Goal: Task Accomplishment & Management: Complete application form

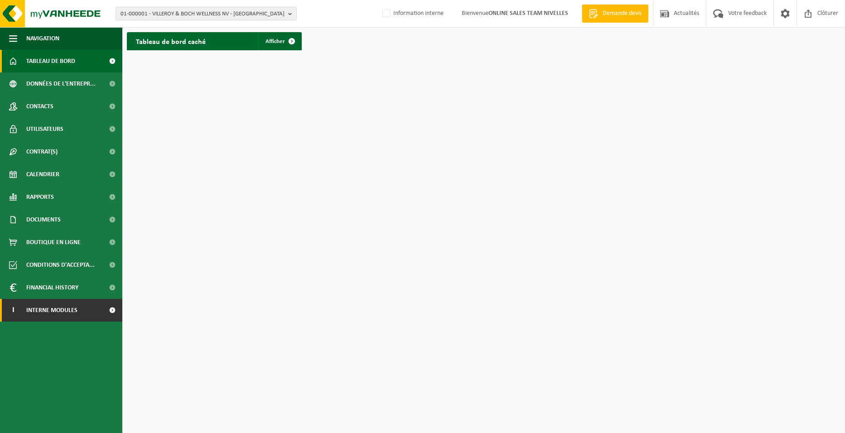
click at [67, 313] on span "Interne modules" at bounding box center [51, 310] width 51 height 23
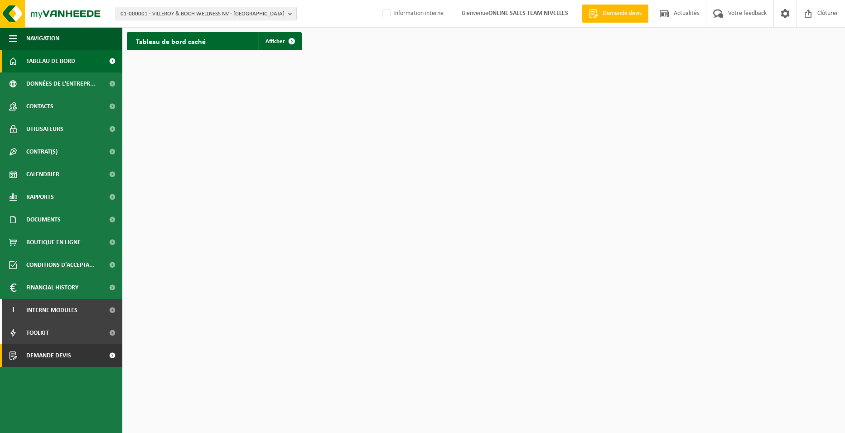
click at [64, 356] on span "Demande devis" at bounding box center [48, 355] width 45 height 23
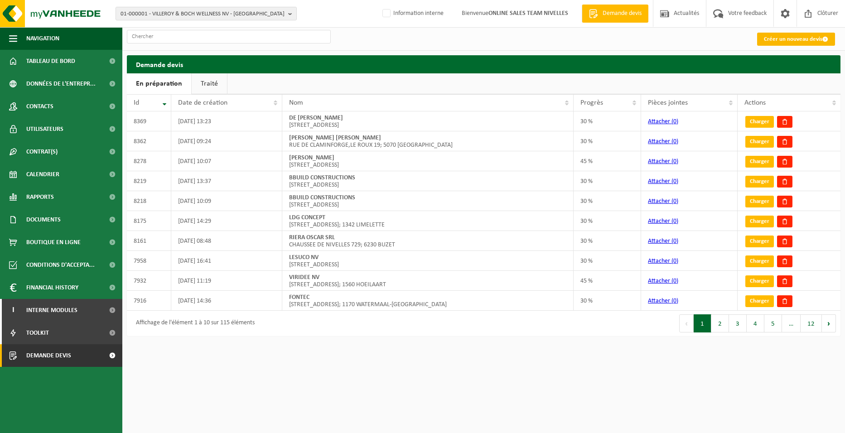
click at [766, 37] on link "Créer un nouveau devis" at bounding box center [796, 39] width 78 height 13
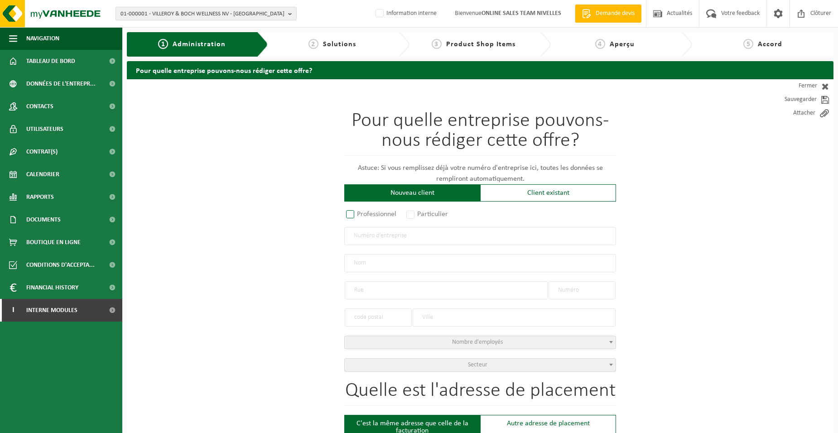
click at [390, 211] on label "Professionnel" at bounding box center [371, 214] width 55 height 13
click at [365, 212] on input "Professionnel" at bounding box center [362, 215] width 6 height 6
radio input "true"
click at [396, 244] on input "text" at bounding box center [480, 236] width 272 height 18
type input "0744949706"
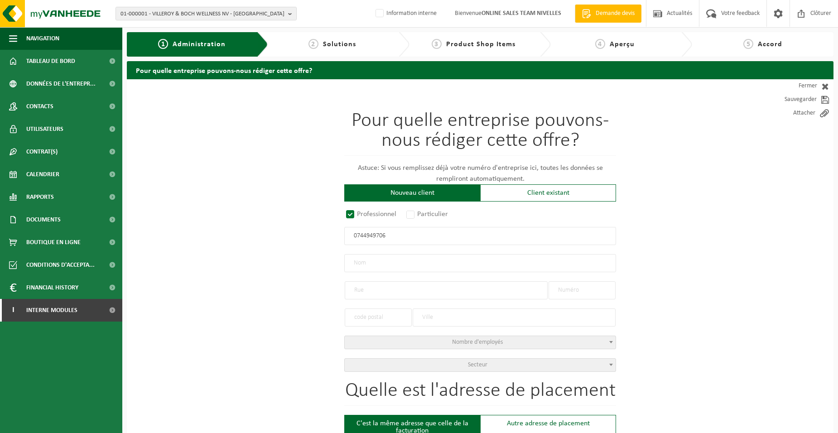
radio input "true"
type input "0744949706"
type input "ZORDANELLO, LOÏC"
type input "RUE DE LA FORGE, BIERW."
type input "4"
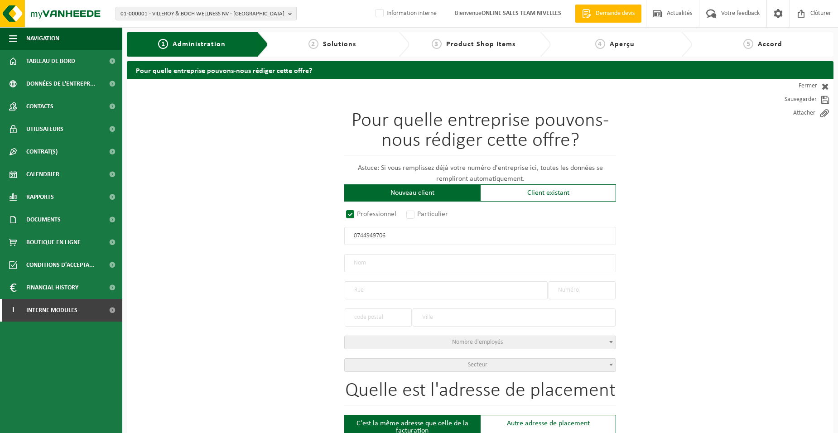
type input "5380"
type input "FERNELMONT"
select select "D"
type input "ZORDANELLO, LOÏC"
type input "RUE DE LA FORGE, BIERW."
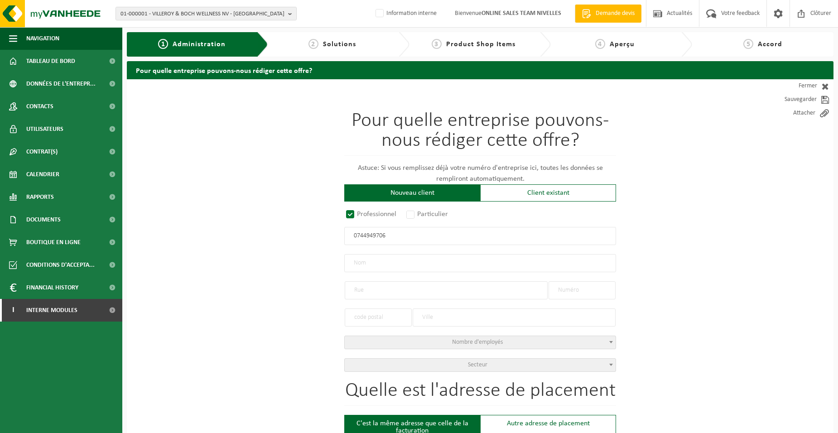
type input "4"
type input "5380"
type input "FERNELMONT"
type input "2300238994"
type input "0744949706"
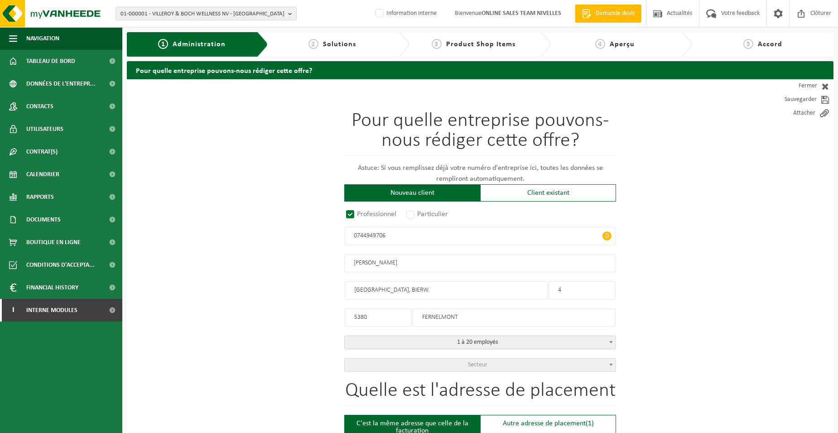
drag, startPoint x: 387, startPoint y: 262, endPoint x: 415, endPoint y: 262, distance: 28.1
click at [415, 262] on input "ZORDANELLO, LOÏC" at bounding box center [480, 263] width 272 height 18
click at [353, 264] on input "ZORDANELLO" at bounding box center [480, 263] width 272 height 18
type input "MENUISERIE ZORDANELLO"
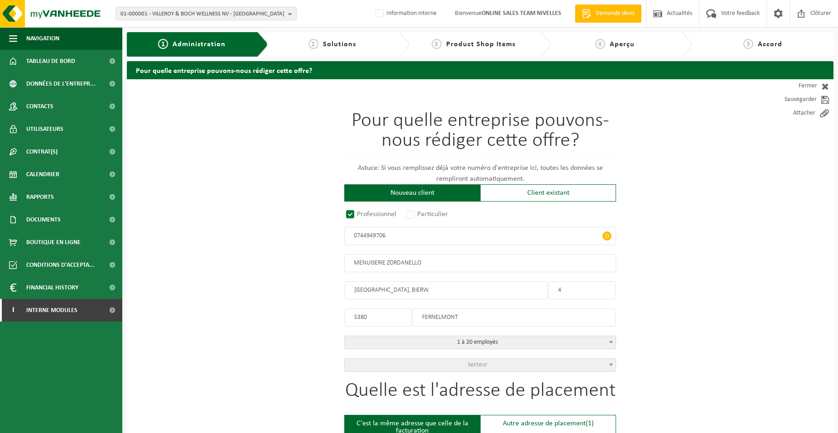
drag, startPoint x: 402, startPoint y: 289, endPoint x: 439, endPoint y: 294, distance: 37.9
click at [439, 294] on input "RUE DE LA FORGE, BIERW." at bounding box center [446, 290] width 203 height 18
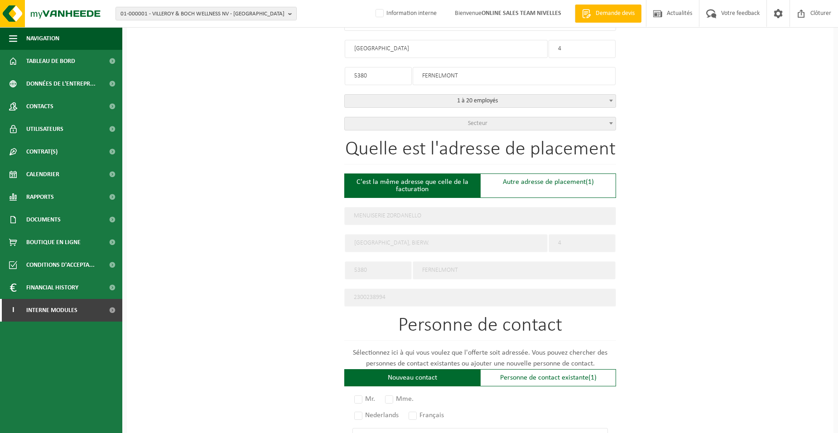
scroll to position [317, 0]
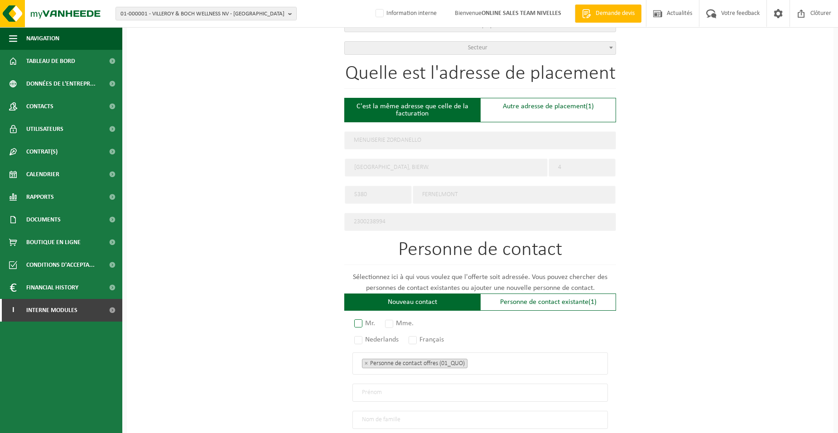
type input "RUE DE LA FORGE"
click at [356, 319] on label "Mr." at bounding box center [364, 323] width 25 height 13
radio input "true"
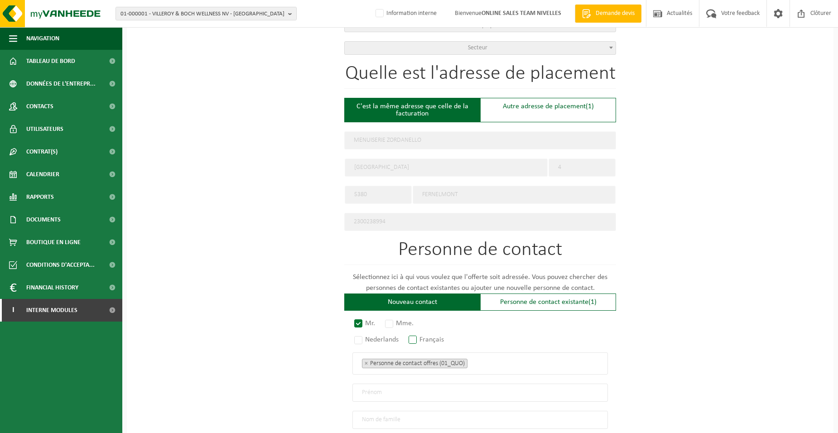
click at [419, 335] on label "Français" at bounding box center [427, 339] width 40 height 13
radio input "true"
click at [519, 366] on span "× Personne de contact offres (01_QUO)" at bounding box center [479, 363] width 255 height 22
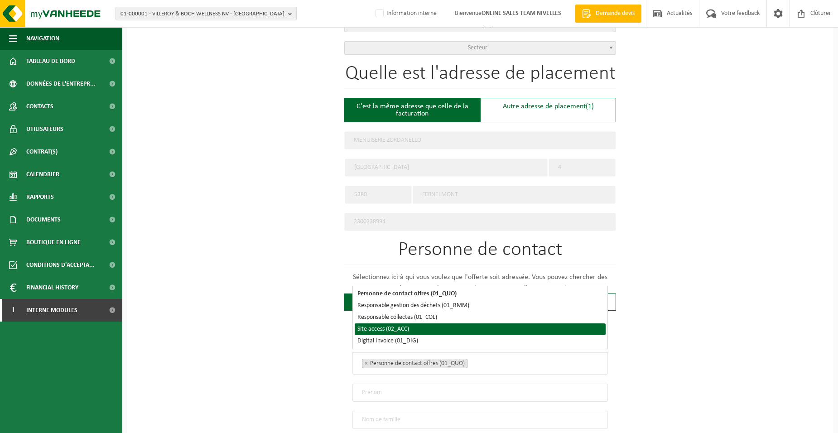
click at [364, 329] on li "Site access (02_ACC)" at bounding box center [480, 329] width 251 height 12
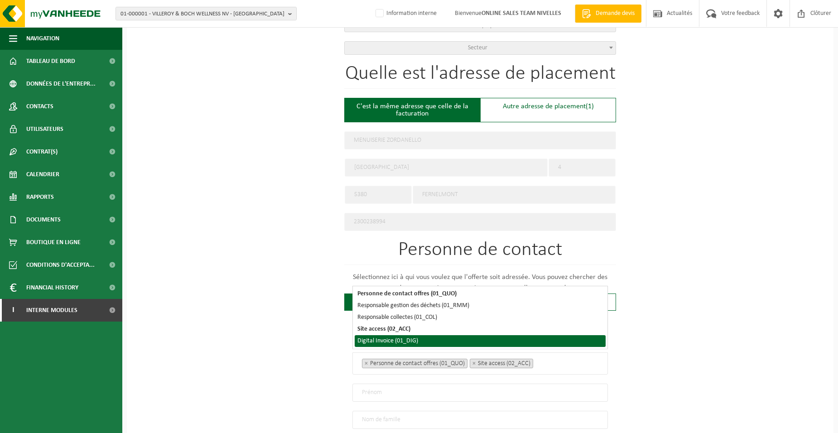
click at [364, 339] on li "Digital Invoice (01_DIG)" at bounding box center [480, 341] width 251 height 12
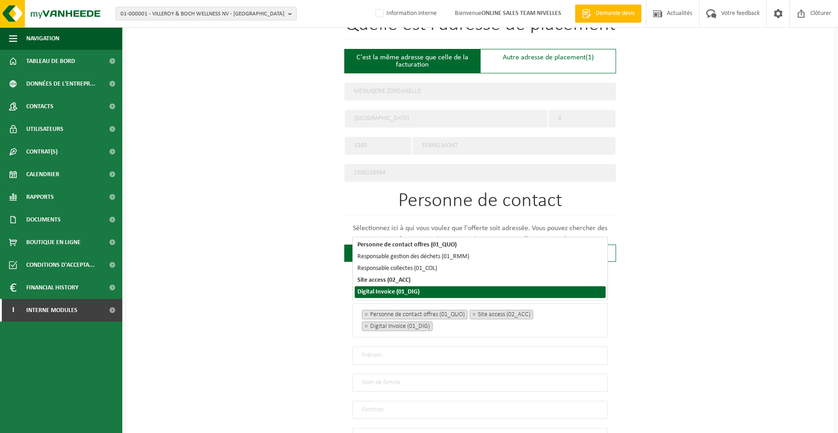
scroll to position [408, 0]
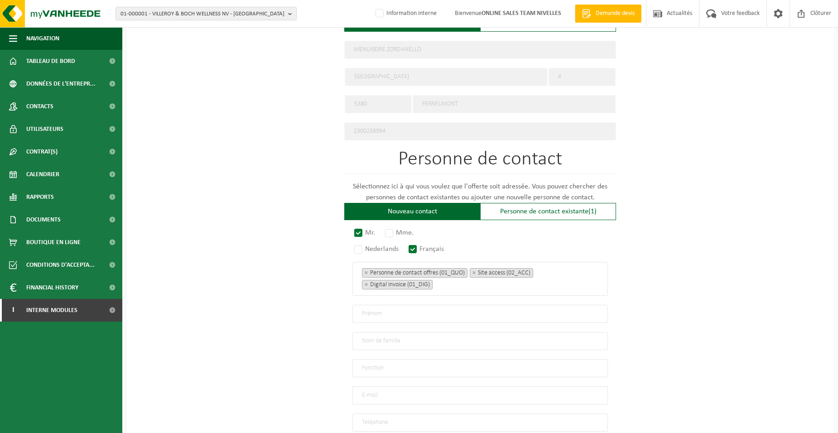
click at [358, 310] on input "text" at bounding box center [479, 314] width 255 height 18
type input "LOIC"
click at [374, 342] on input "text" at bounding box center [479, 341] width 255 height 18
type input "ZORDANELLO"
click at [374, 365] on input "text" at bounding box center [479, 368] width 255 height 18
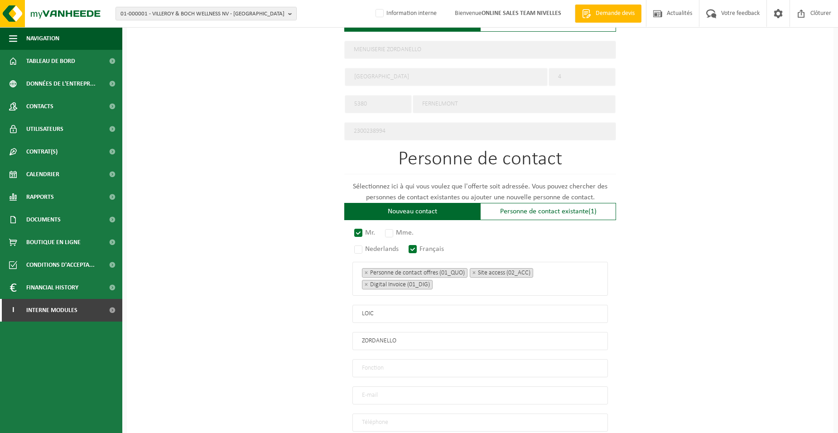
type input "Directeur"
click at [379, 394] on input "email" at bounding box center [479, 395] width 255 height 18
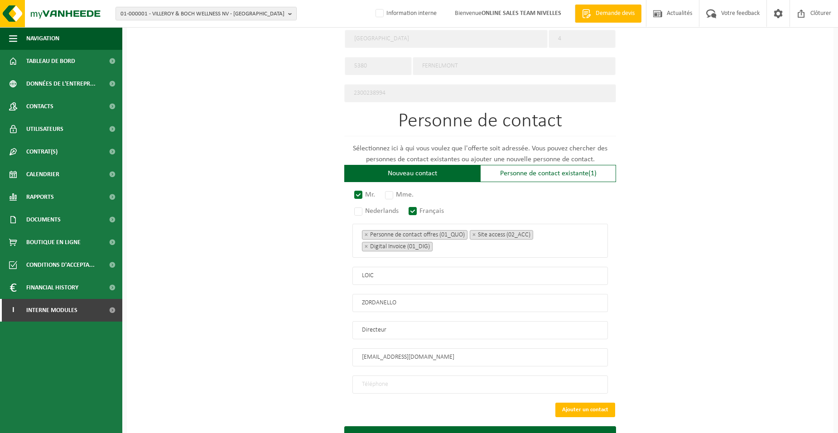
scroll to position [483, 0]
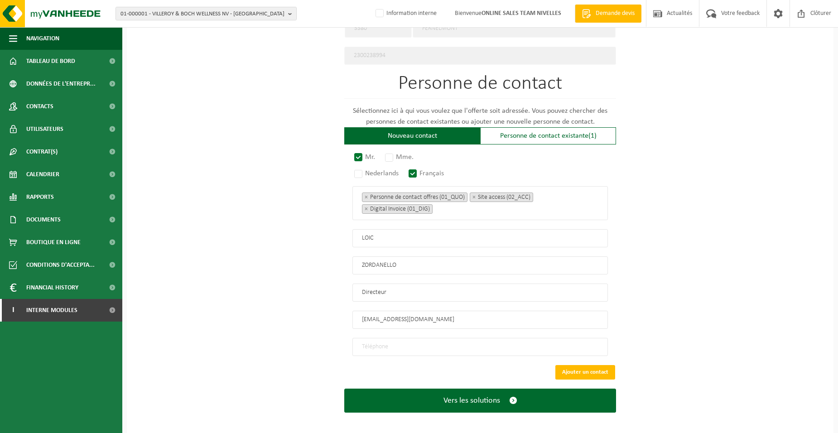
type input "MEN.ZORDA@OUTLOOK.BE"
click at [370, 340] on input "tel" at bounding box center [479, 347] width 255 height 18
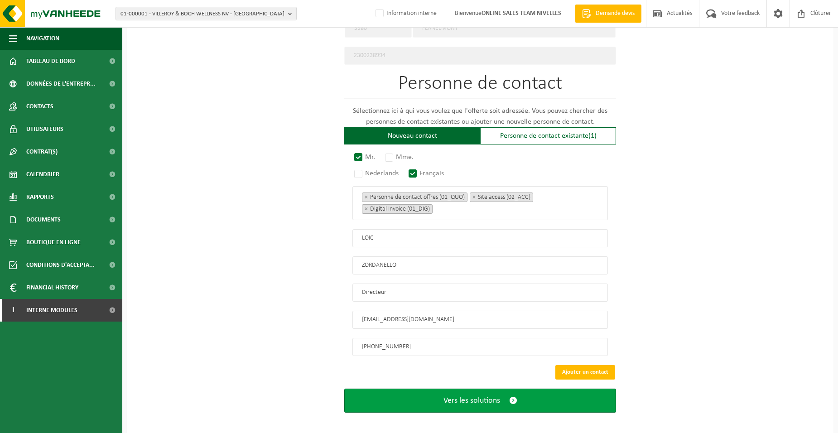
type input "+32 494 16 62 59"
click at [408, 399] on button "Vers les solutions" at bounding box center [480, 401] width 272 height 24
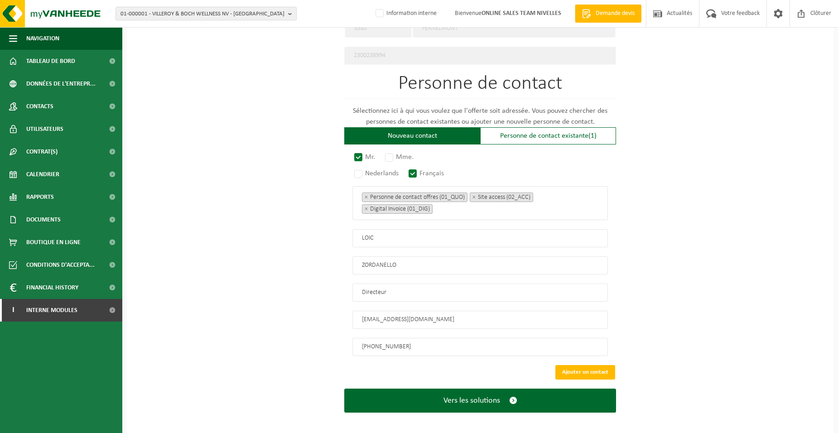
scroll to position [140, 0]
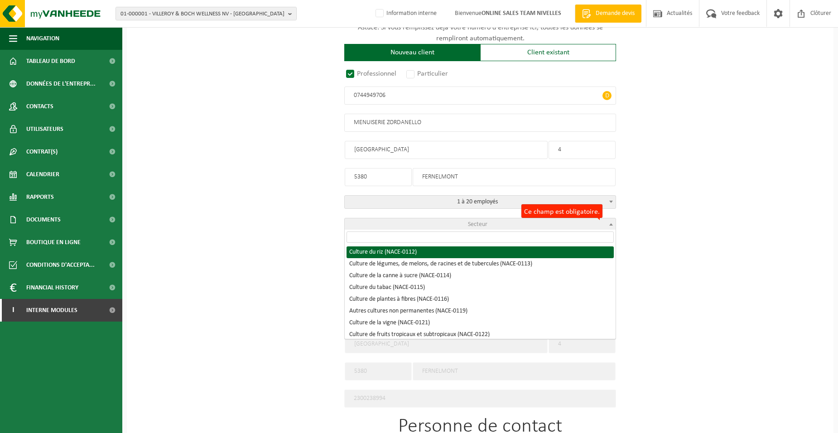
click at [441, 218] on span "Secteur" at bounding box center [480, 224] width 271 height 13
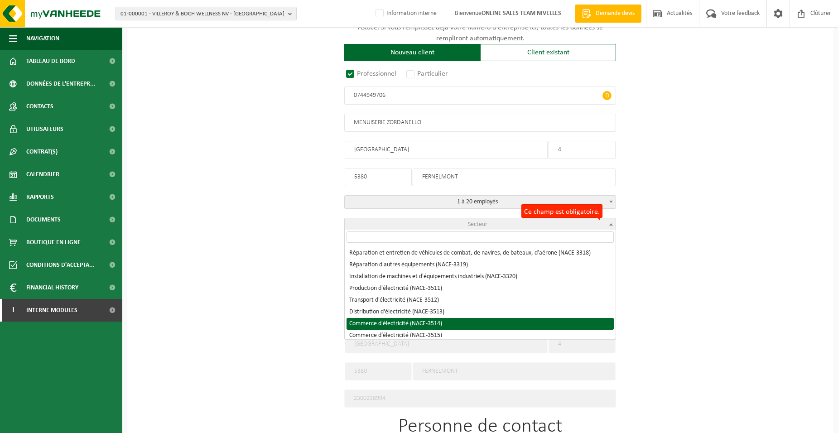
scroll to position [3759, 0]
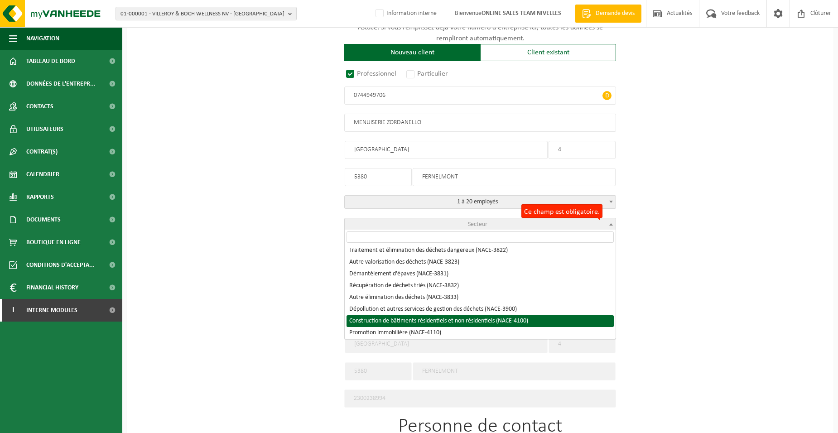
select select "NACE_4100"
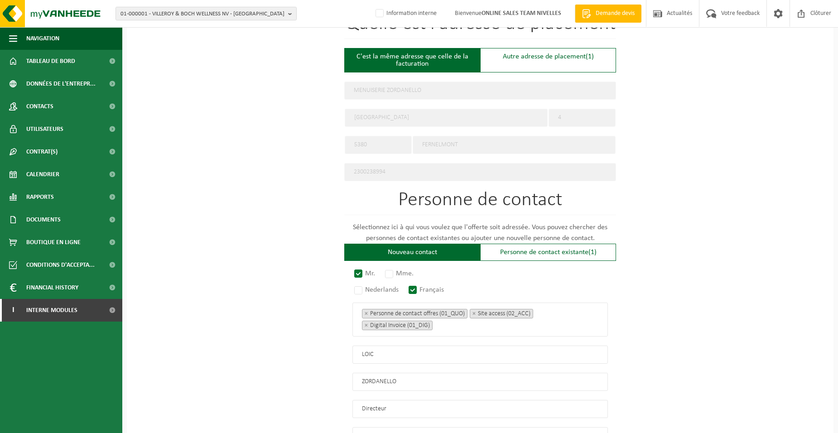
scroll to position [483, 0]
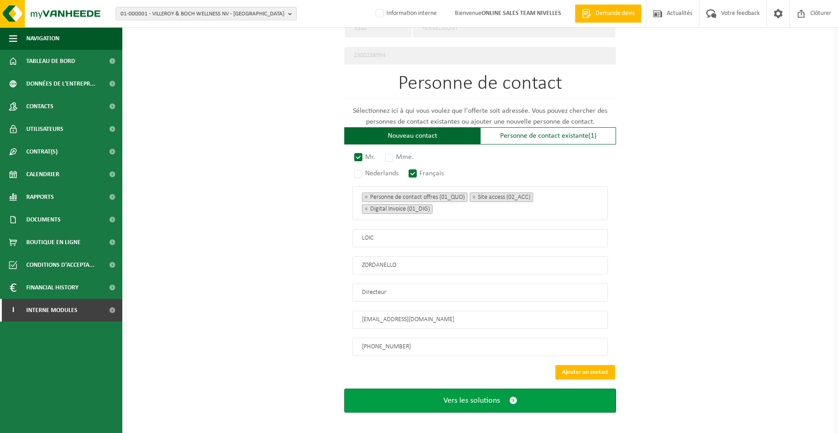
click at [381, 390] on button "Vers les solutions" at bounding box center [480, 401] width 272 height 24
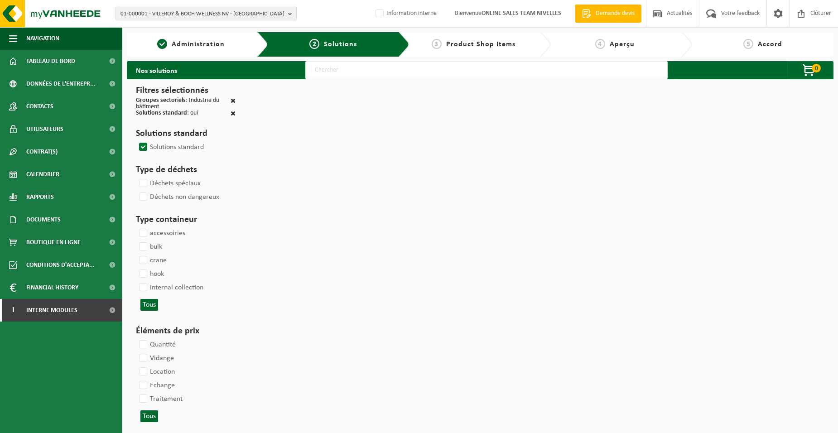
click at [318, 74] on input "text" at bounding box center [486, 70] width 362 height 18
type input "000052"
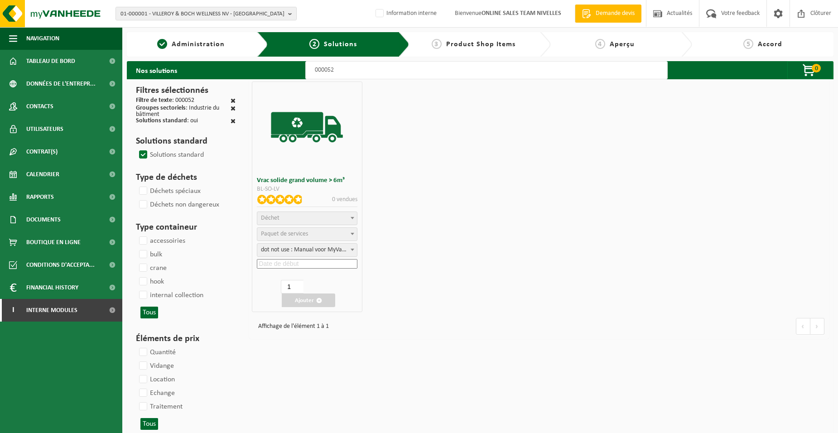
click at [299, 219] on span "Déchet" at bounding box center [306, 218] width 99 height 13
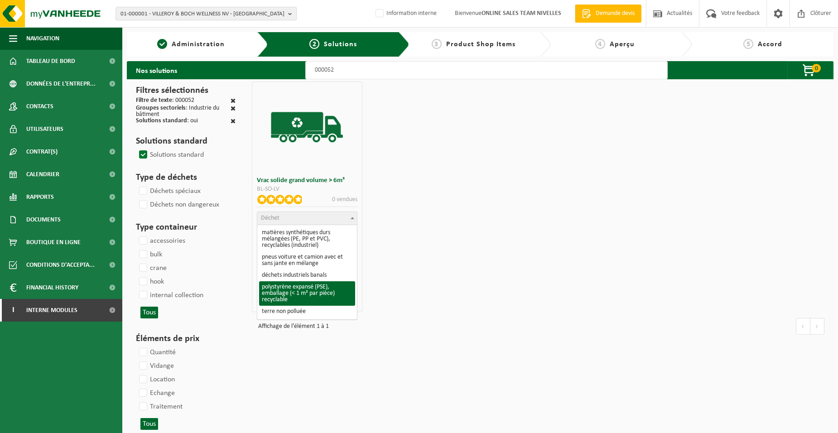
scroll to position [91, 0]
select select "31"
select select
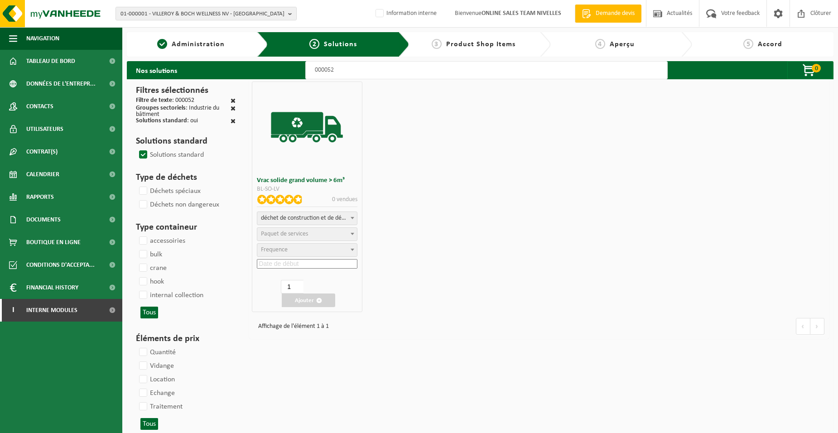
select select
select select "47"
select select "25"
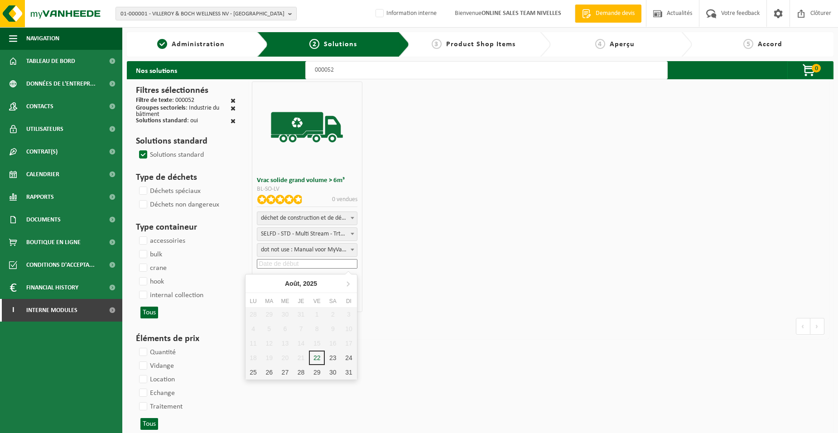
click at [293, 264] on input at bounding box center [307, 264] width 100 height 10
click at [334, 358] on div "23" at bounding box center [333, 358] width 16 height 14
type input "2025-08-23"
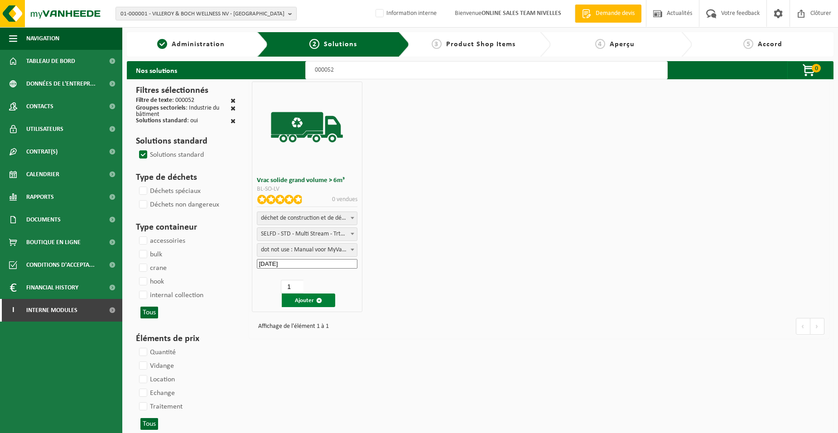
click at [306, 298] on button "Ajouter" at bounding box center [308, 300] width 53 height 14
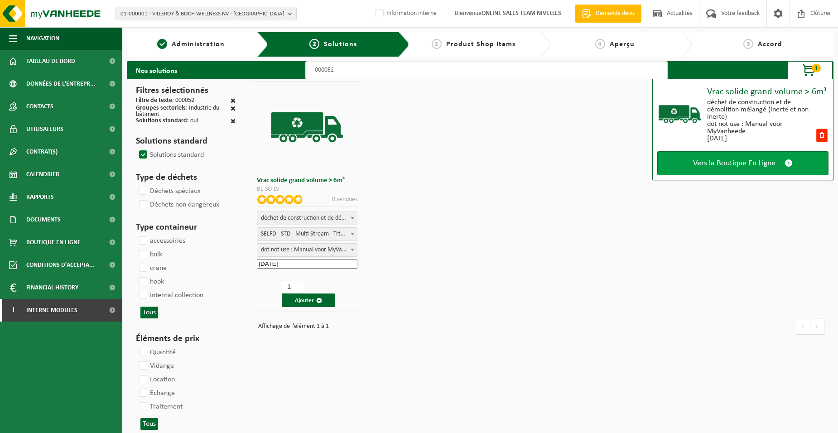
click at [683, 167] on link "Vers la Boutique En Ligne" at bounding box center [742, 163] width 171 height 24
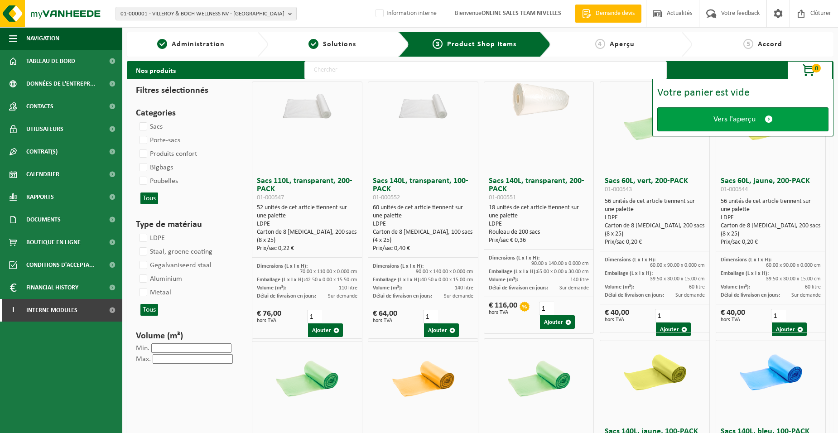
click at [692, 126] on link "Vers l'aperçu" at bounding box center [742, 119] width 171 height 24
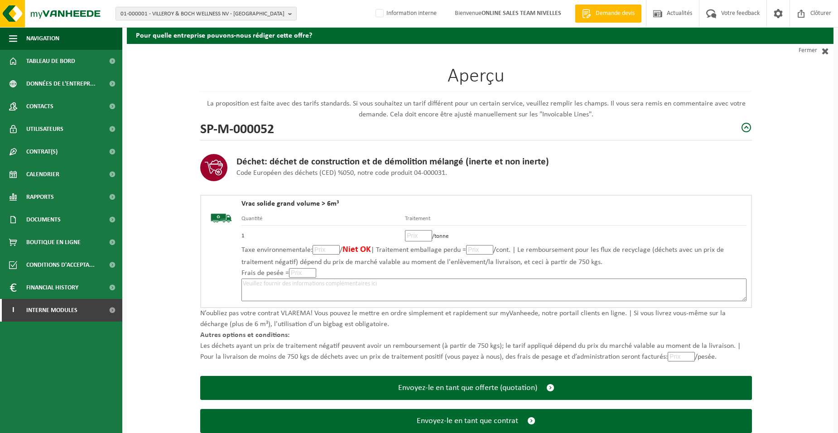
scroll to position [62, 0]
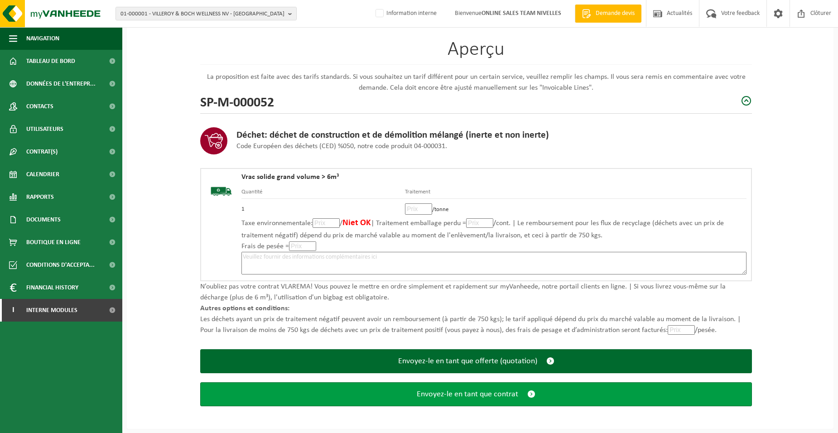
click at [409, 394] on button "Envoyez-le en tant que contrat" at bounding box center [476, 394] width 552 height 24
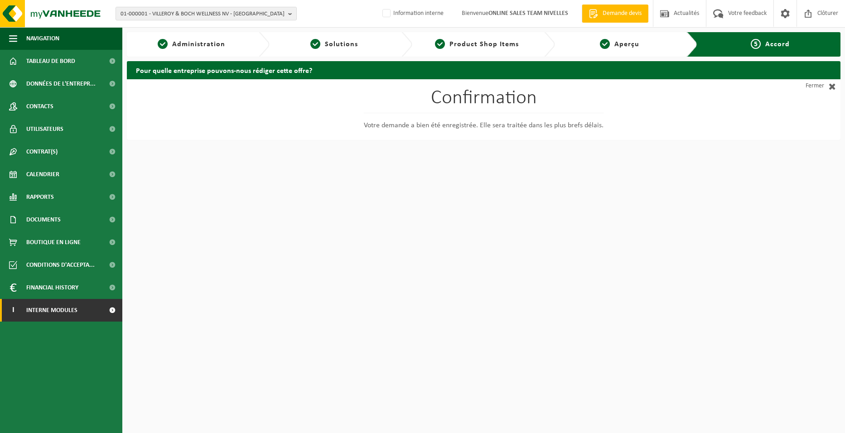
click at [66, 308] on span "Interne modules" at bounding box center [51, 310] width 51 height 23
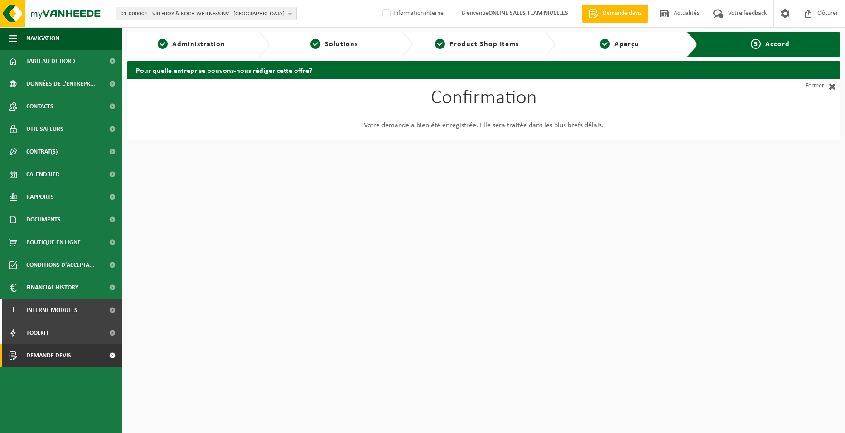
click at [62, 359] on span "Demande devis" at bounding box center [48, 355] width 45 height 23
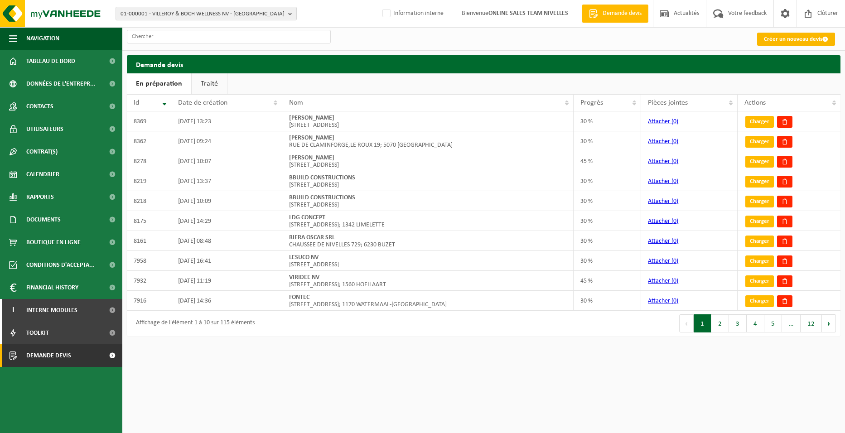
click at [772, 39] on link "Créer un nouveau devis" at bounding box center [796, 39] width 78 height 13
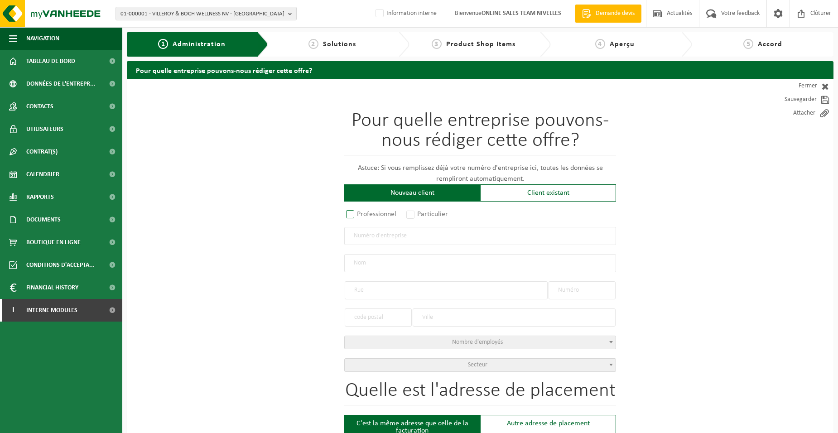
click at [365, 213] on label "Professionnel" at bounding box center [371, 214] width 55 height 13
click at [365, 213] on input "Professionnel" at bounding box center [362, 215] width 6 height 6
radio input "true"
click at [373, 236] on input "text" at bounding box center [480, 236] width 272 height 18
type input "0825029837"
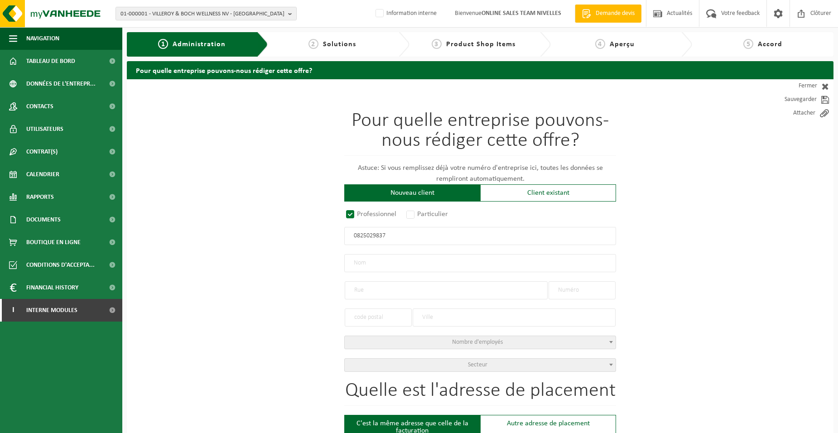
radio input "true"
type input "0825029837"
type input "COSALI SRL"
type input "[GEOGRAPHIC_DATA]"
type input "116 / B"
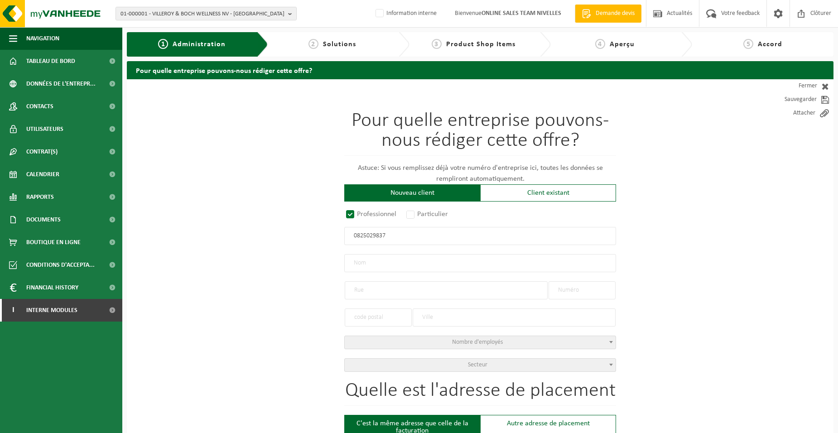
type input "6001"
type input "[GEOGRAPHIC_DATA]"
select select "D"
type input "COSALI SRL"
type input "[GEOGRAPHIC_DATA]"
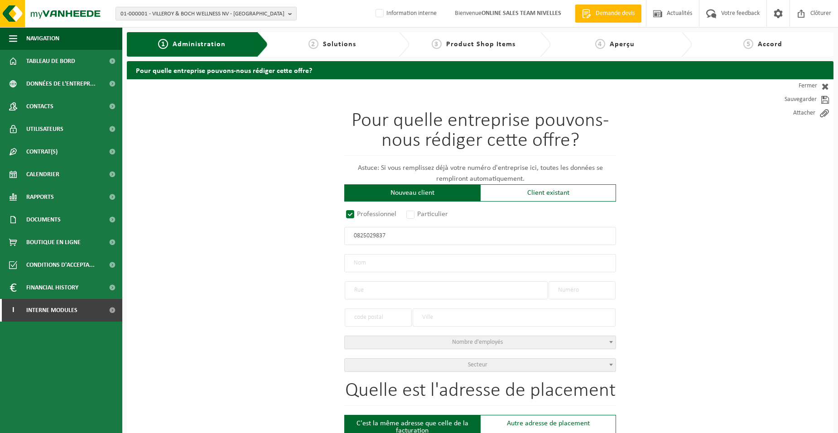
type input "116 / B"
type input "6001"
type input "[GEOGRAPHIC_DATA]"
type input "2187837770"
type input "0825029837"
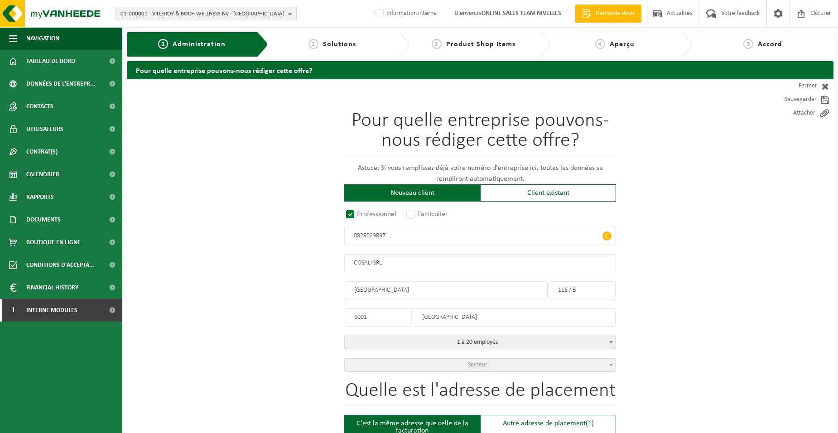
click at [373, 318] on input "6001" at bounding box center [378, 317] width 67 height 18
drag, startPoint x: 373, startPoint y: 318, endPoint x: 255, endPoint y: 314, distance: 117.8
type input "6001"
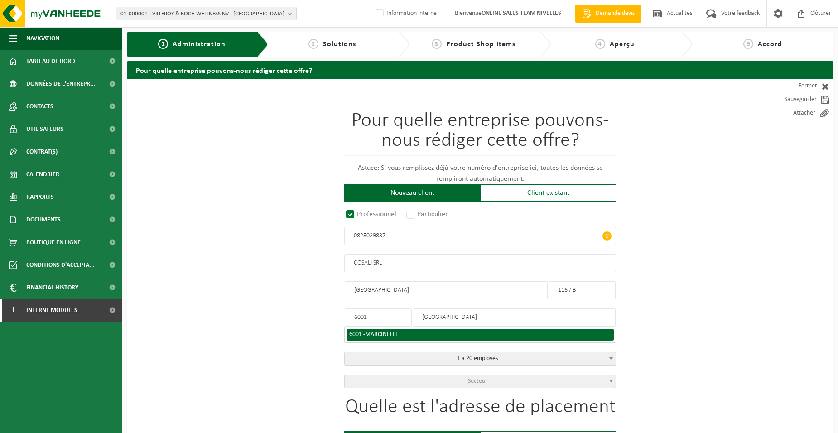
click at [392, 332] on span "MARCINELLE" at bounding box center [382, 334] width 34 height 7
type input "MARCINELLE"
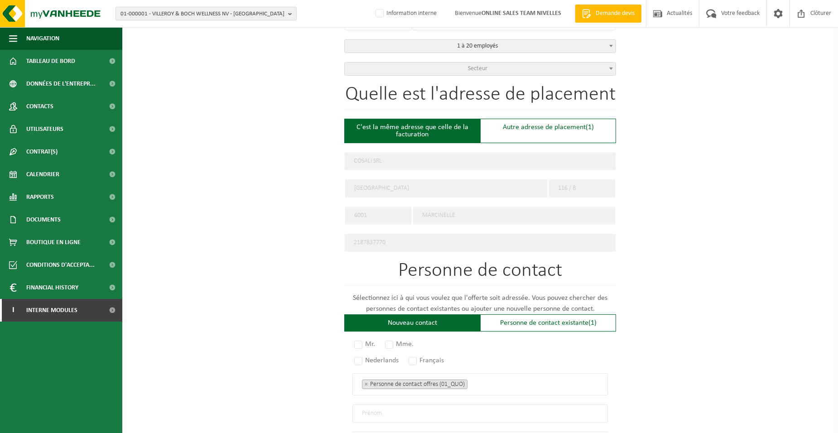
scroll to position [362, 0]
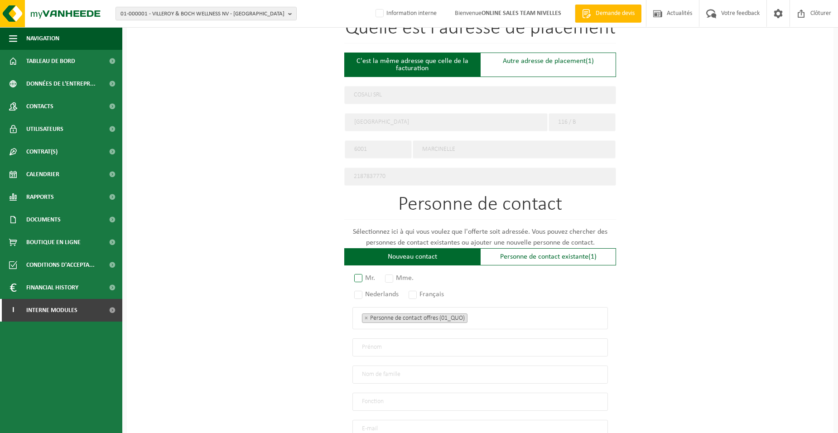
click at [368, 276] on label "Mr." at bounding box center [364, 278] width 25 height 13
radio input "true"
click at [418, 289] on label "Français" at bounding box center [427, 294] width 40 height 13
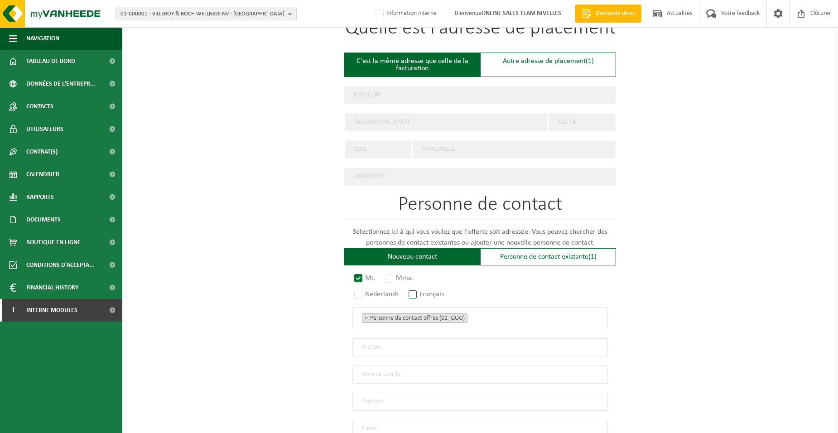
radio input "true"
click at [503, 314] on ul "× Personne de contact offres (01_QUO)" at bounding box center [480, 318] width 236 height 12
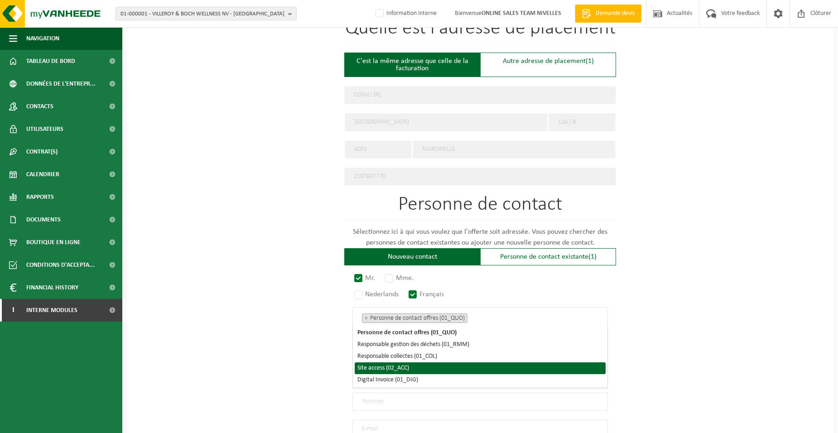
click at [395, 369] on li "Site access (02_ACC)" at bounding box center [480, 368] width 251 height 12
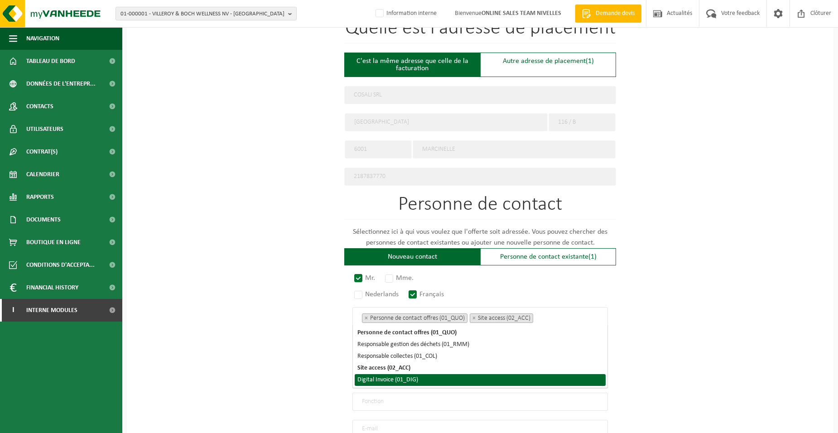
click at [393, 380] on li "Digital Invoice (01_DIG)" at bounding box center [480, 380] width 251 height 12
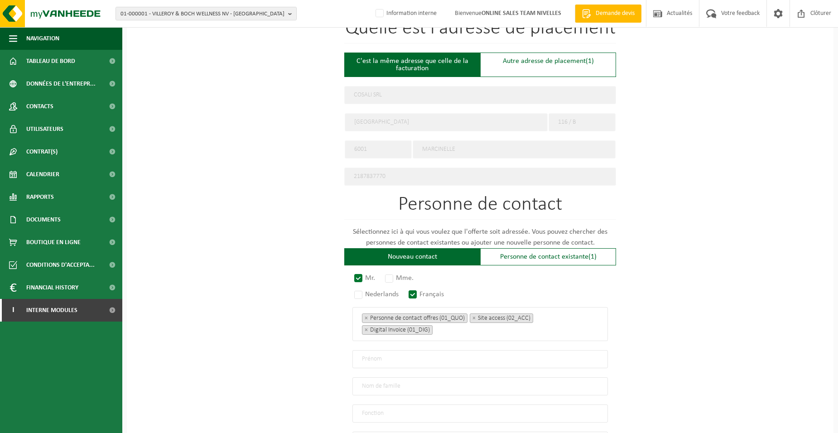
click at [294, 366] on div "Pour quelle entreprise pouvons-nous rédiger cette offre? Astuce: Si vous rempli…" at bounding box center [480, 136] width 706 height 839
click at [375, 356] on input "text" at bounding box center [479, 359] width 255 height 18
click at [396, 360] on input "text" at bounding box center [479, 359] width 255 height 18
type input "ALI"
click at [387, 382] on input "text" at bounding box center [479, 386] width 255 height 18
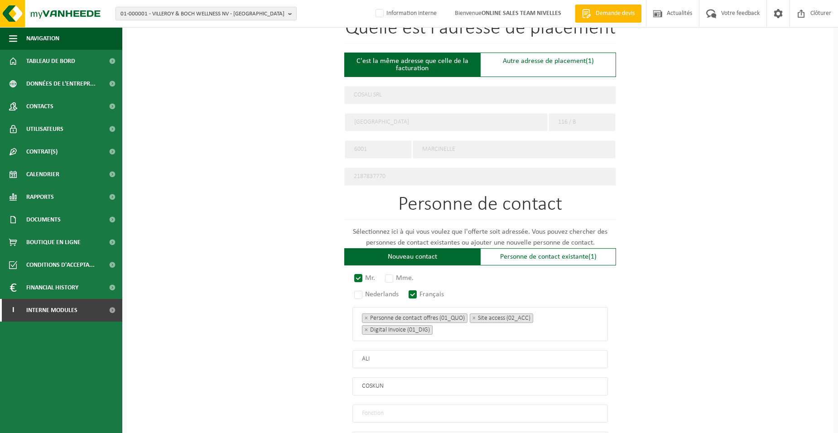
type input "COSKUN"
click at [375, 413] on input "text" at bounding box center [479, 413] width 255 height 18
type input "Directeur"
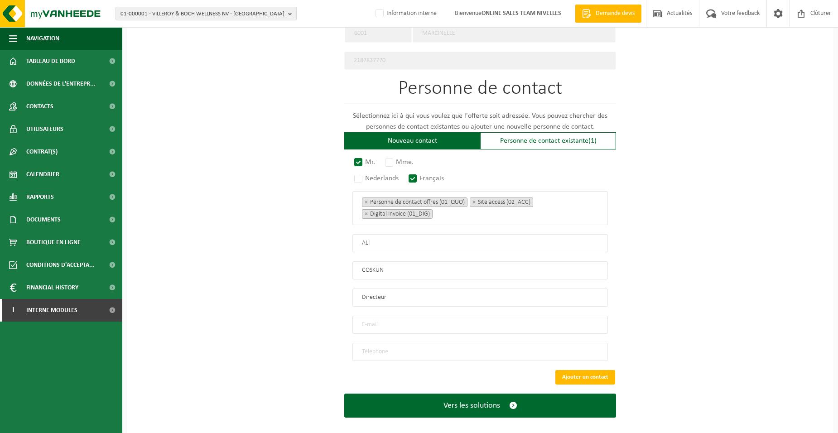
scroll to position [483, 0]
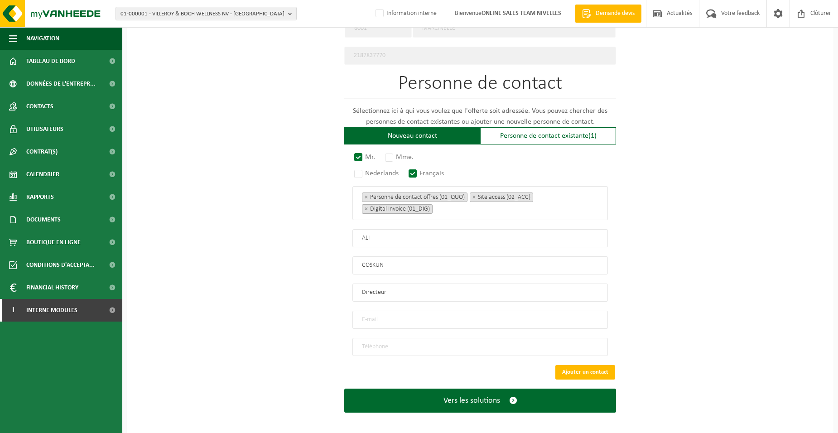
click at [385, 317] on input "email" at bounding box center [479, 320] width 255 height 18
type input "COSKUNALI@HOTMAIL.BE"
click at [448, 341] on input "tel" at bounding box center [479, 347] width 255 height 18
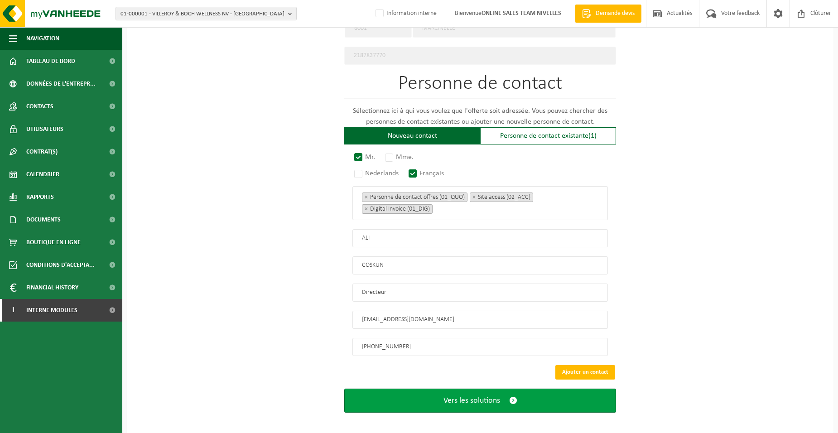
type input "+32 472 38 23 17"
click at [432, 392] on button "Vers les solutions" at bounding box center [480, 401] width 272 height 24
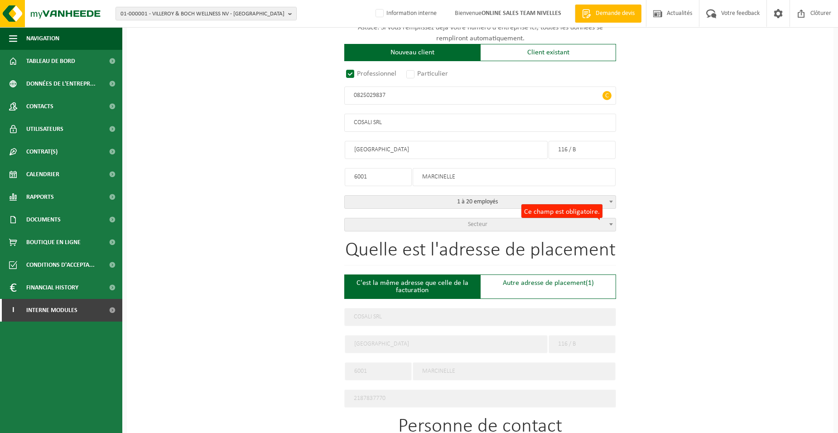
click at [454, 219] on span "Secteur" at bounding box center [480, 224] width 271 height 13
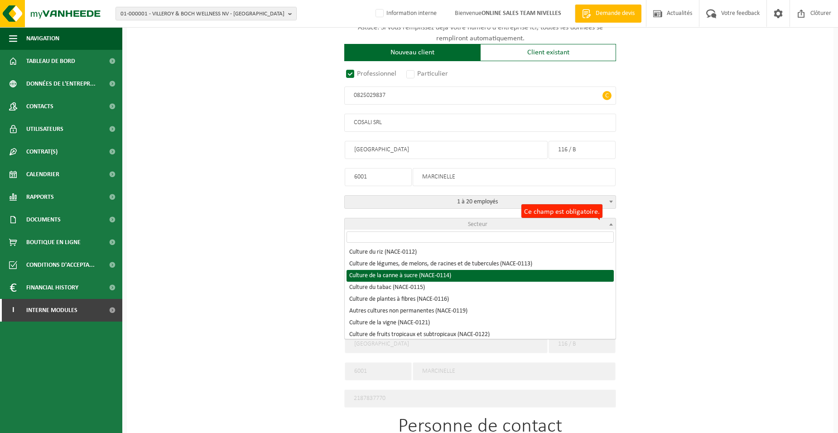
select select "NACE_0114"
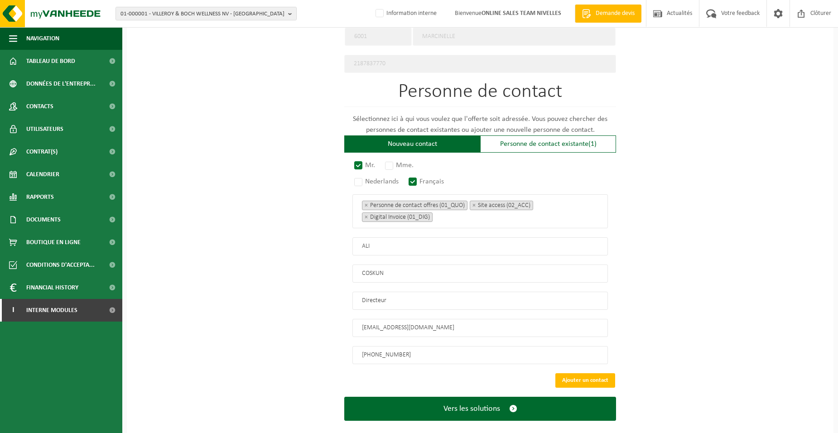
scroll to position [483, 0]
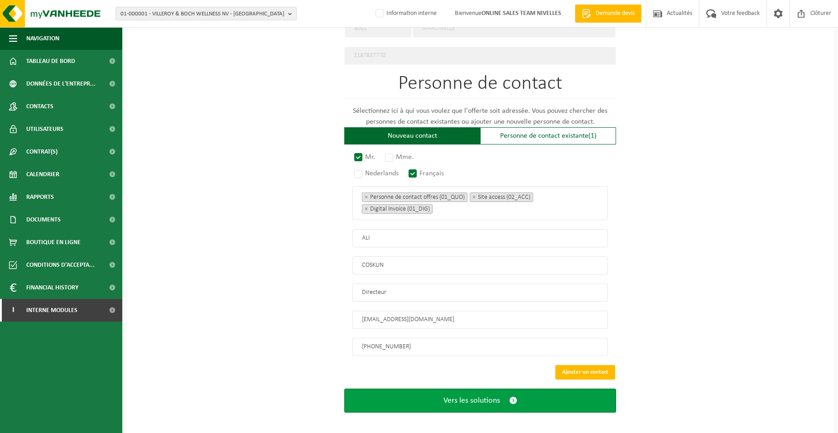
click at [457, 396] on span "Vers les solutions" at bounding box center [471, 401] width 57 height 10
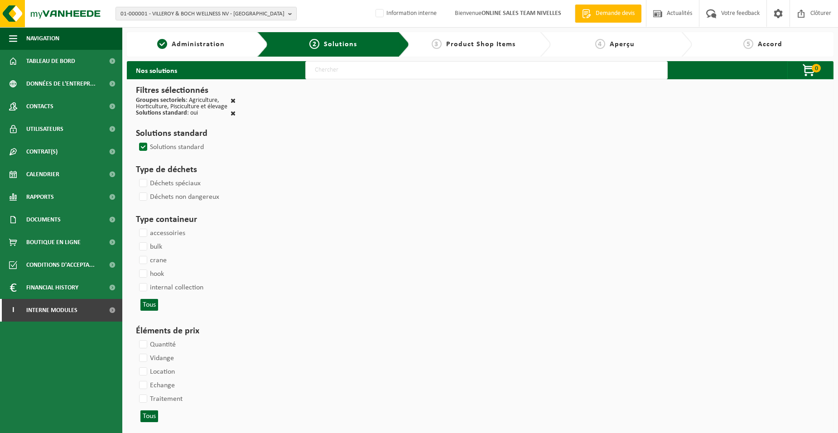
click at [311, 72] on input "text" at bounding box center [486, 70] width 362 height 18
type input "000052"
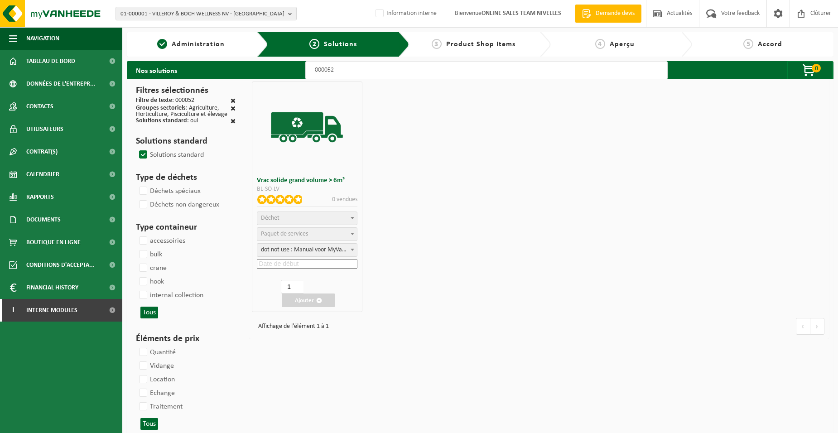
click at [303, 218] on span "Déchet" at bounding box center [306, 218] width 99 height 13
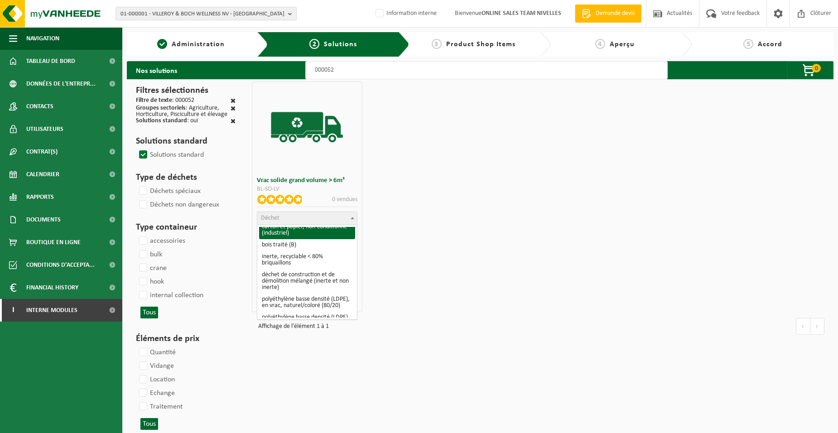
scroll to position [136, 0]
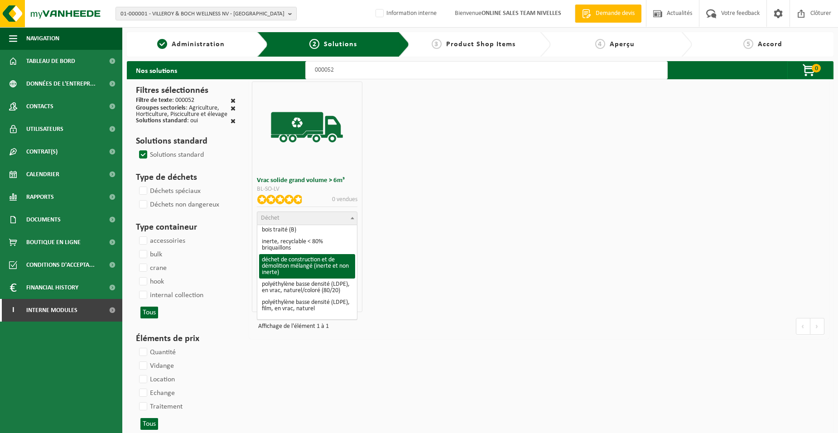
select select "31"
select select
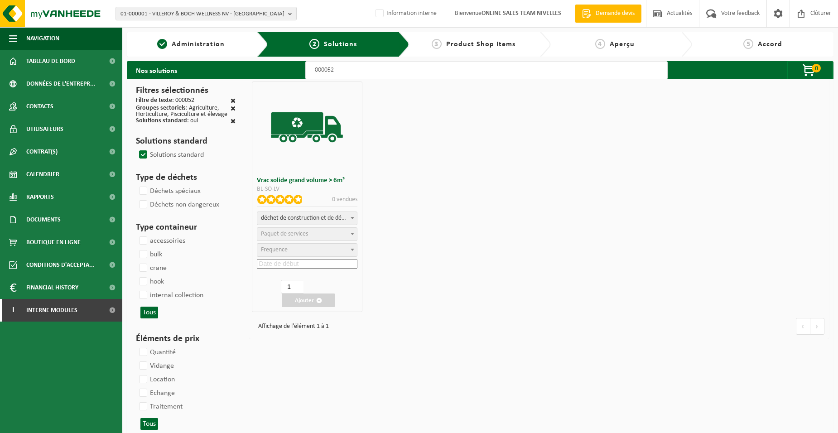
select select "47"
select select "25"
click at [305, 261] on input at bounding box center [307, 264] width 100 height 10
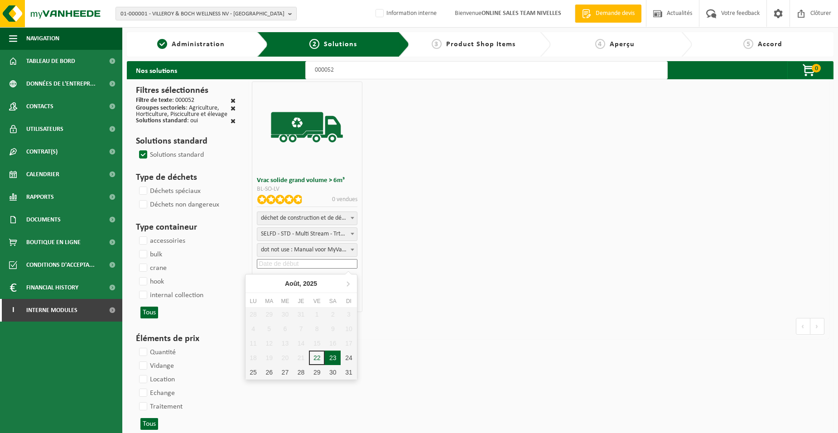
click at [334, 358] on div "23" at bounding box center [333, 358] width 16 height 14
type input "[DATE]"
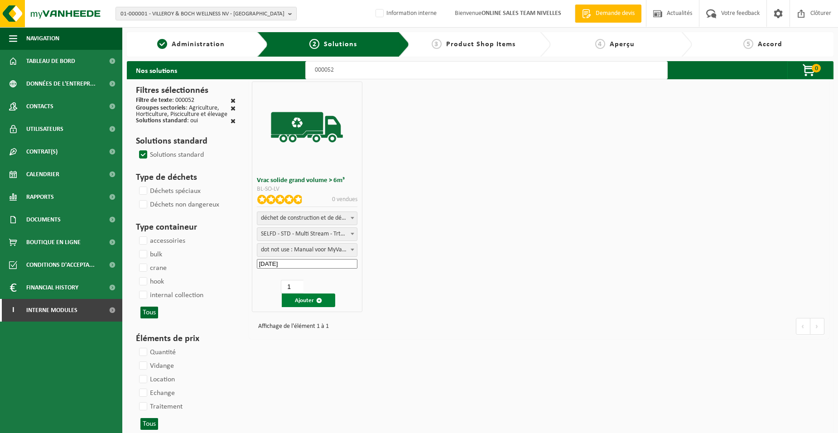
click at [307, 300] on button "Ajouter" at bounding box center [308, 300] width 53 height 14
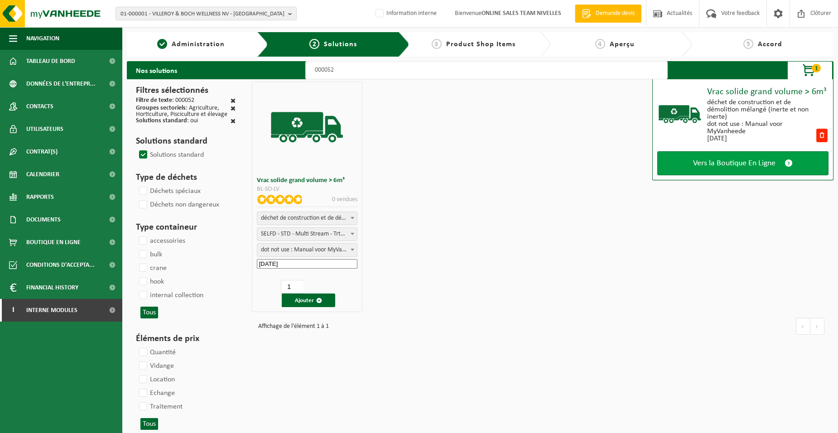
click at [692, 160] on link "Vers la Boutique En Ligne" at bounding box center [742, 163] width 171 height 24
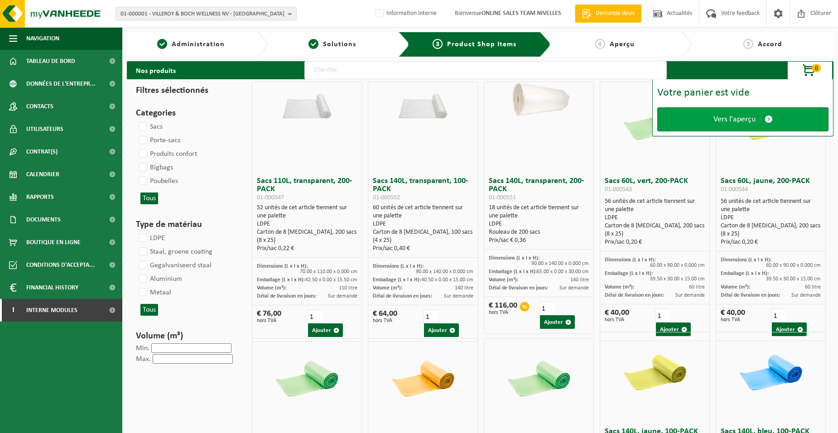
click at [693, 121] on link "Vers l'aperçu" at bounding box center [742, 119] width 171 height 24
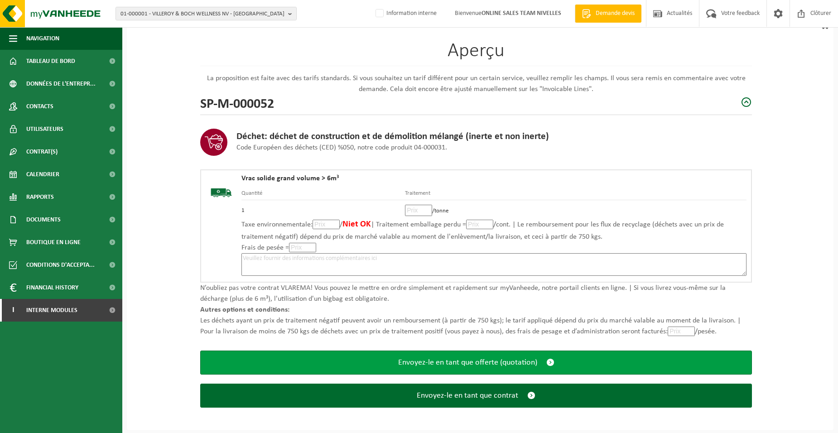
scroll to position [62, 0]
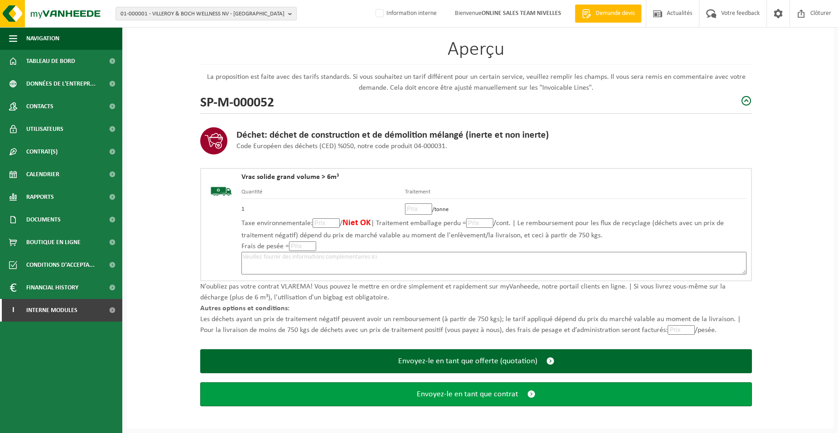
click at [444, 398] on span "Envoyez-le en tant que contrat" at bounding box center [467, 394] width 101 height 10
